Goal: Information Seeking & Learning: Learn about a topic

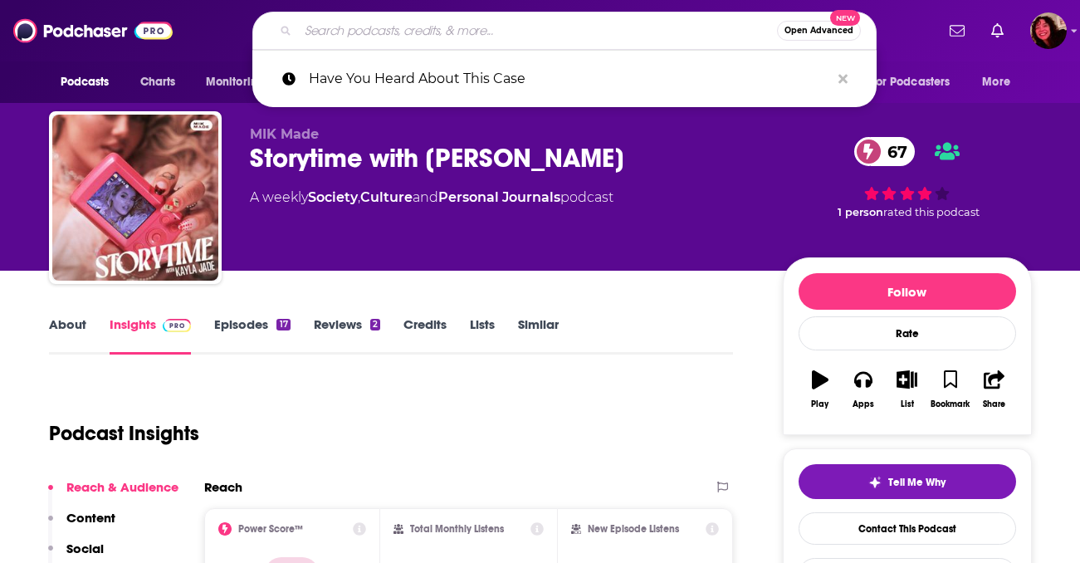
click at [476, 33] on input "Search podcasts, credits, & more..." at bounding box center [537, 30] width 479 height 27
paste input "The Intercept"
type input "The Intercept"
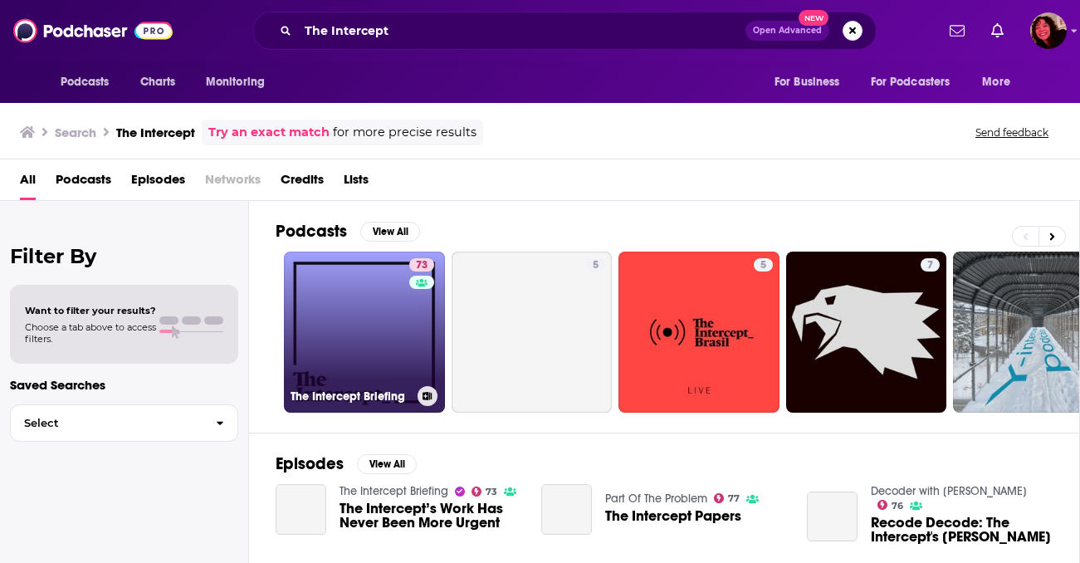
click at [371, 319] on link "73 The Intercept Briefing" at bounding box center [364, 332] width 161 height 161
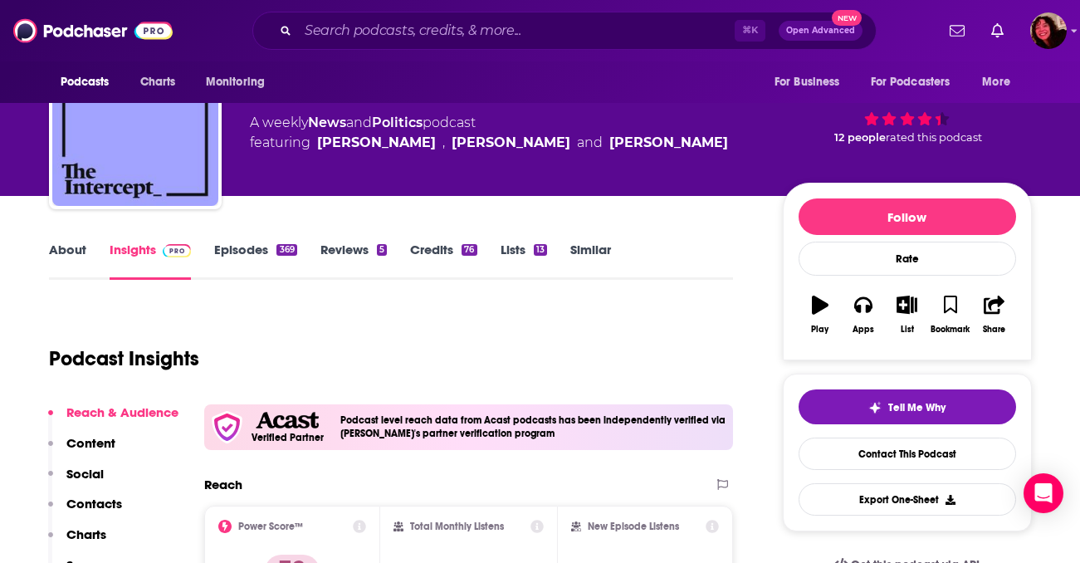
scroll to position [66, 0]
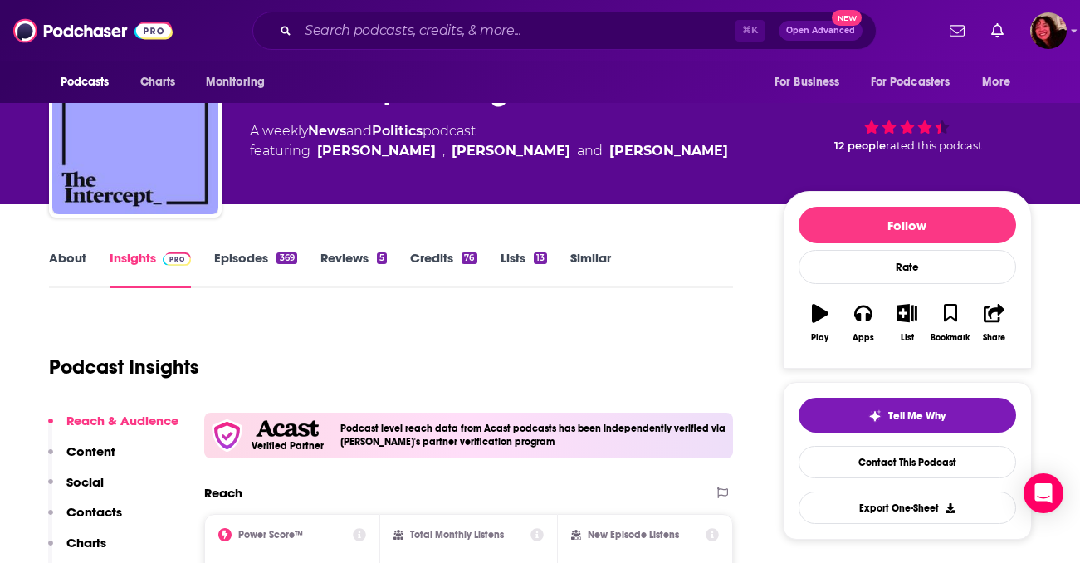
click at [69, 258] on link "About" at bounding box center [67, 269] width 37 height 38
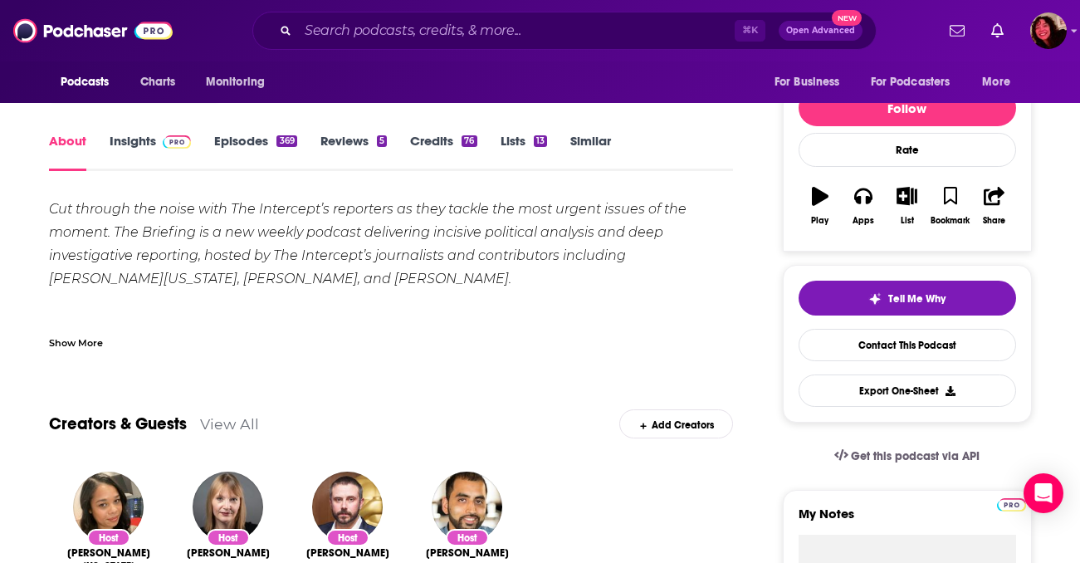
scroll to position [91, 0]
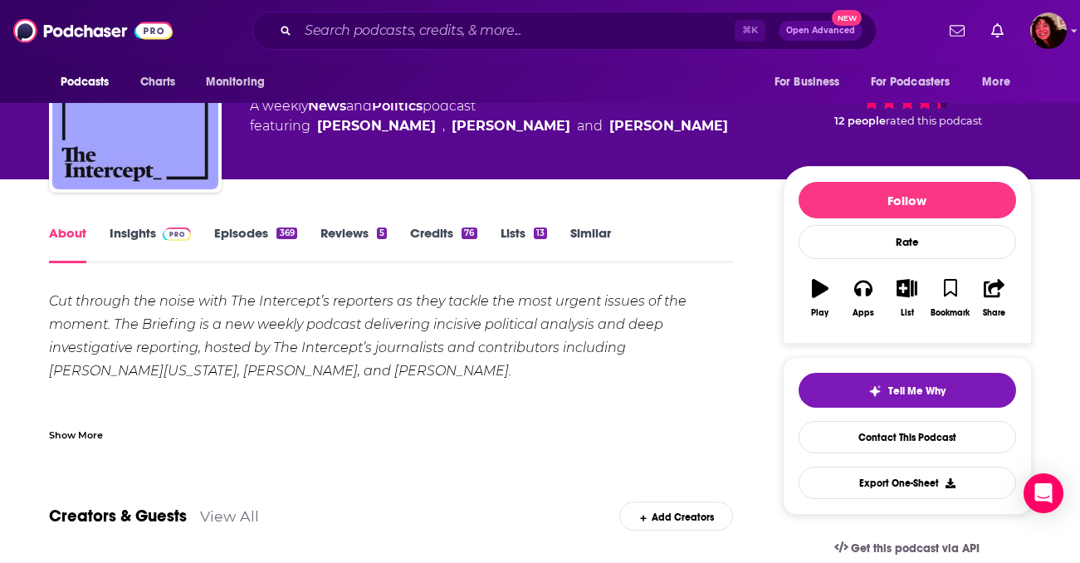
click at [249, 230] on link "Episodes 369" at bounding box center [255, 244] width 82 height 38
